Goal: Task Accomplishment & Management: Check status

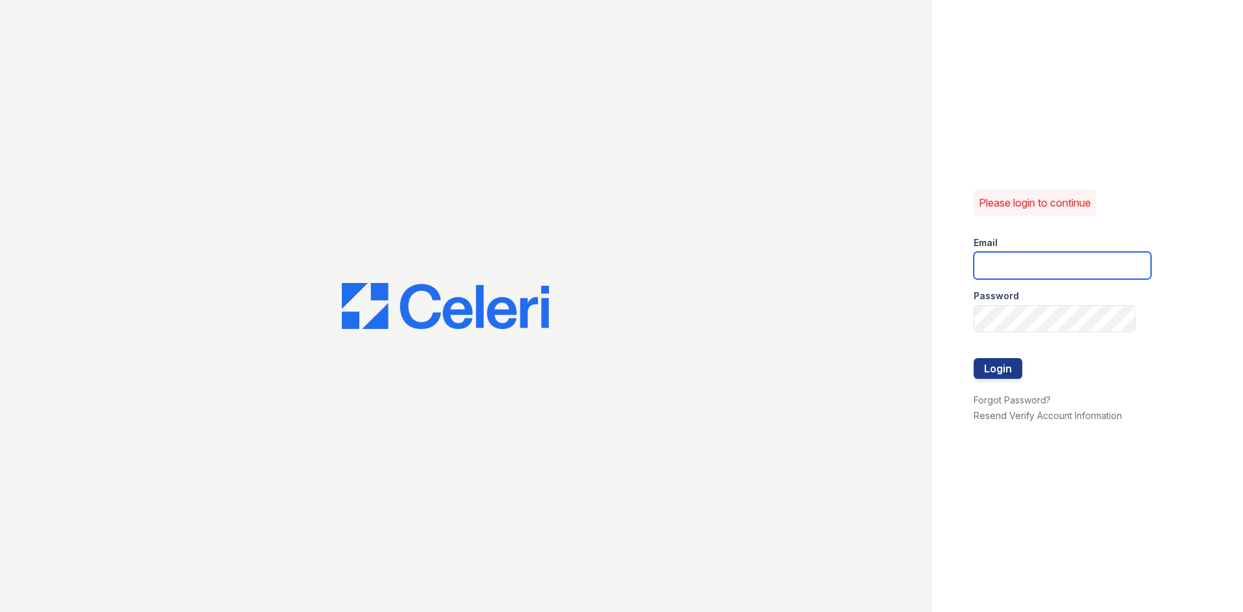
type input "renewowingsmills@trinity-pm.com"
click at [1017, 379] on div at bounding box center [1062, 385] width 177 height 13
click at [1015, 368] on button "Login" at bounding box center [998, 368] width 49 height 21
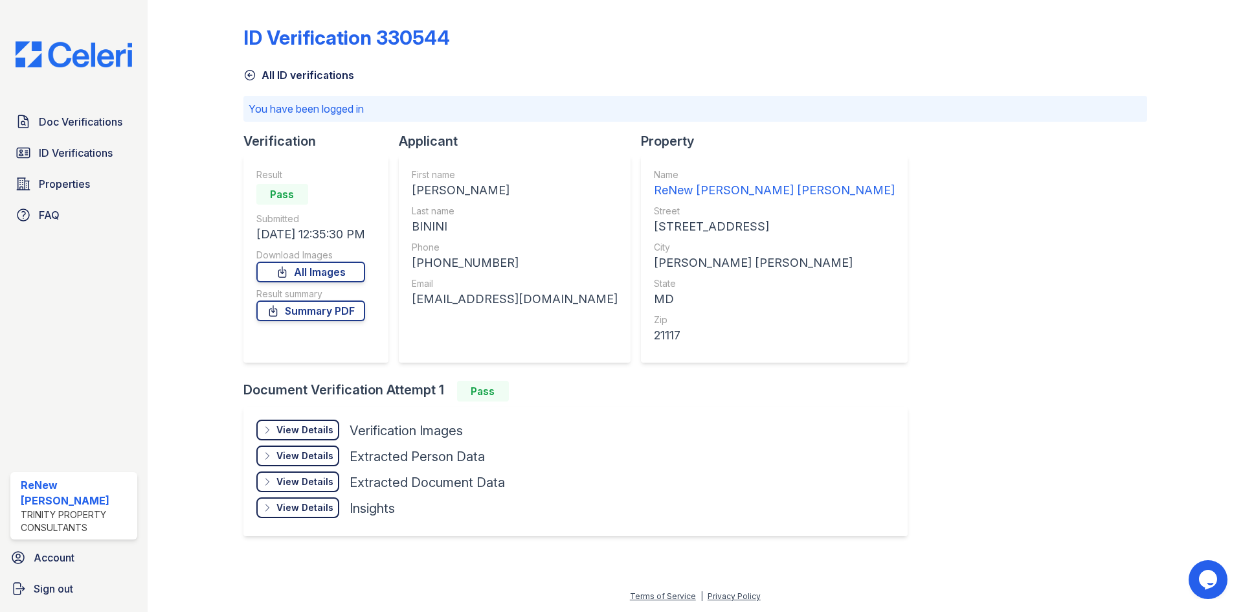
drag, startPoint x: 290, startPoint y: 67, endPoint x: 278, endPoint y: 73, distance: 13.3
click at [289, 67] on div "All ID verifications" at bounding box center [695, 71] width 904 height 23
click at [262, 76] on link "All ID verifications" at bounding box center [298, 75] width 111 height 16
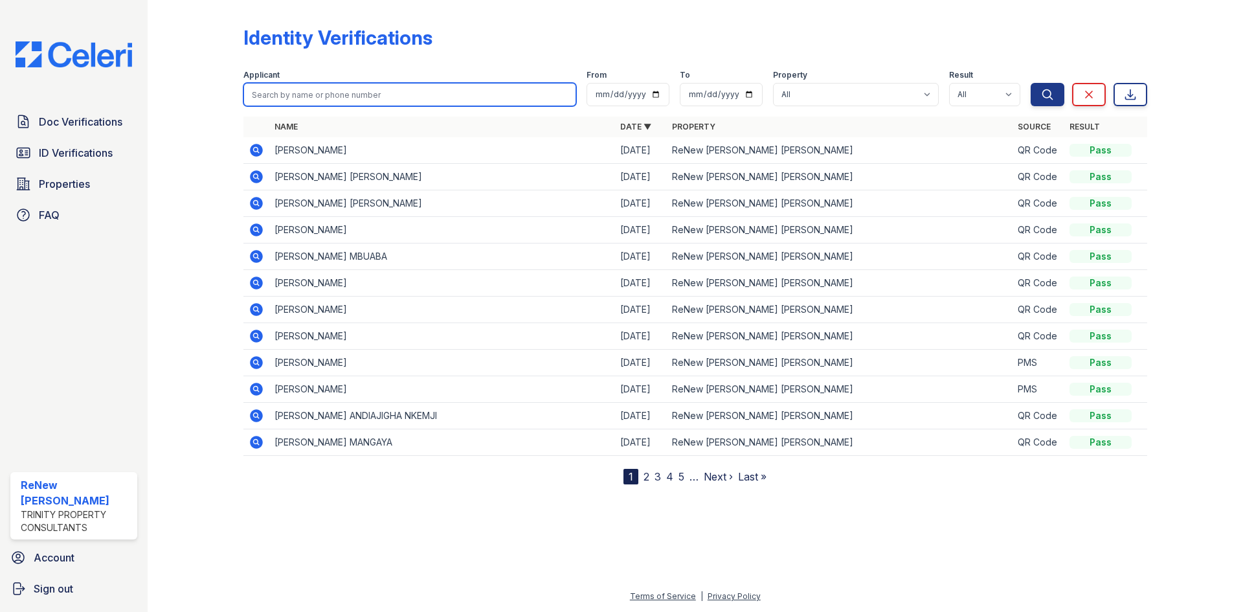
click at [270, 93] on input "search" at bounding box center [409, 94] width 333 height 23
type input "jeisson"
click at [1031, 83] on button "Search" at bounding box center [1048, 94] width 34 height 23
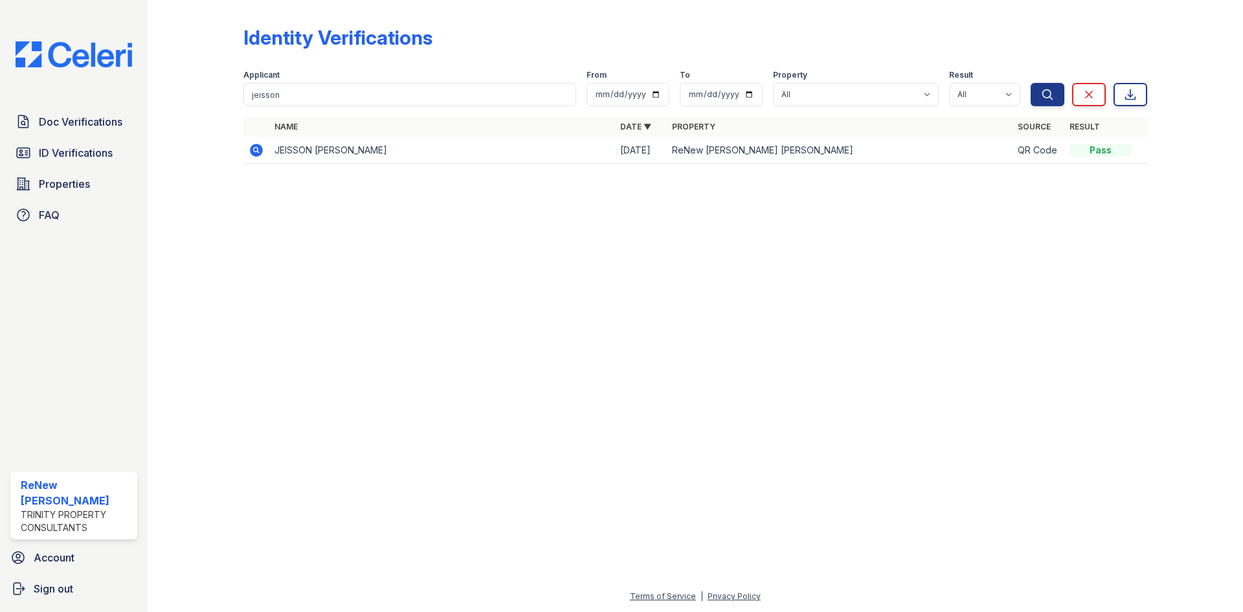
click at [252, 151] on icon at bounding box center [256, 150] width 13 height 13
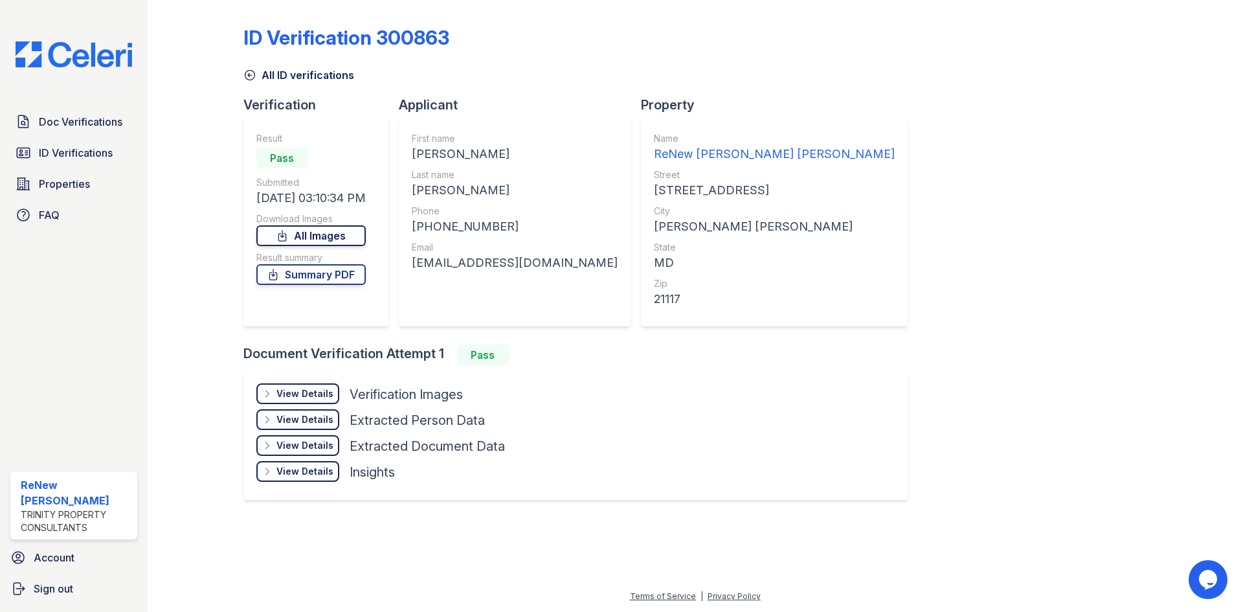
click at [341, 231] on link "All Images" at bounding box center [310, 235] width 109 height 21
